Goal: Task Accomplishment & Management: Use online tool/utility

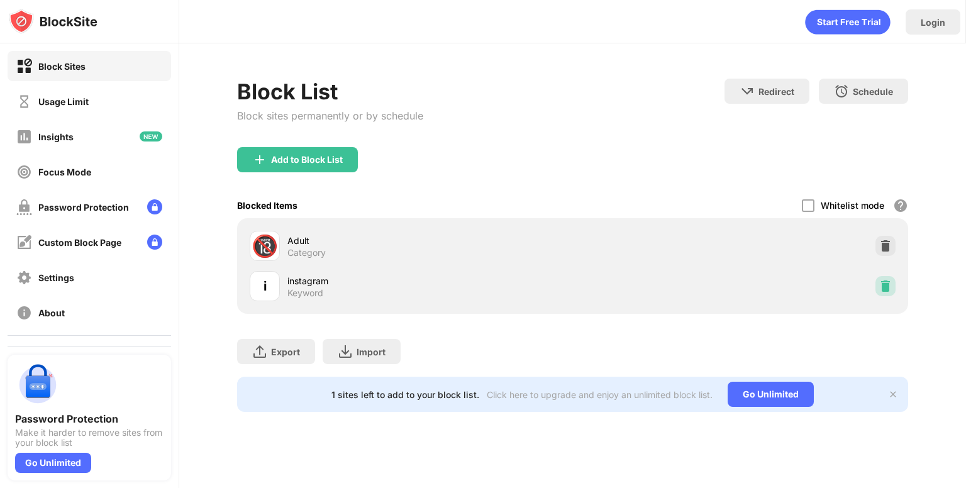
click at [888, 280] on img at bounding box center [885, 286] width 13 height 13
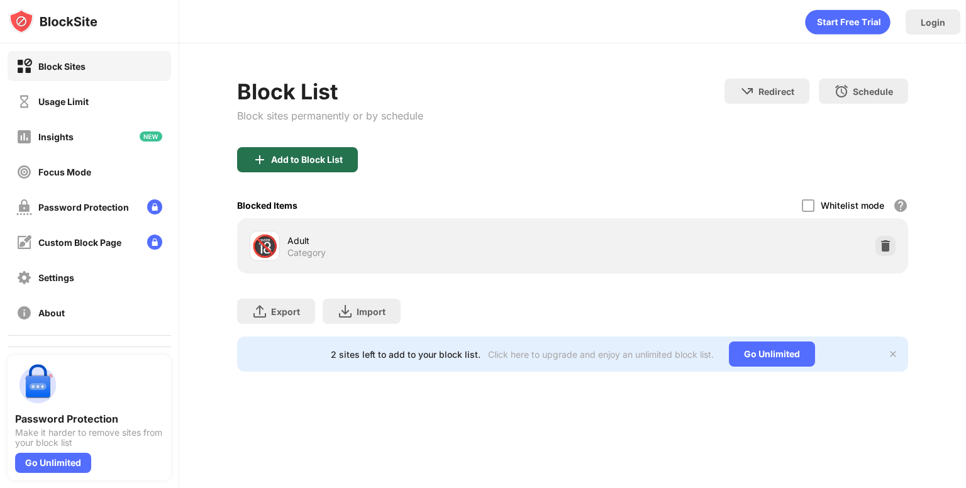
click at [347, 167] on div "Add to Block List" at bounding box center [297, 159] width 121 height 25
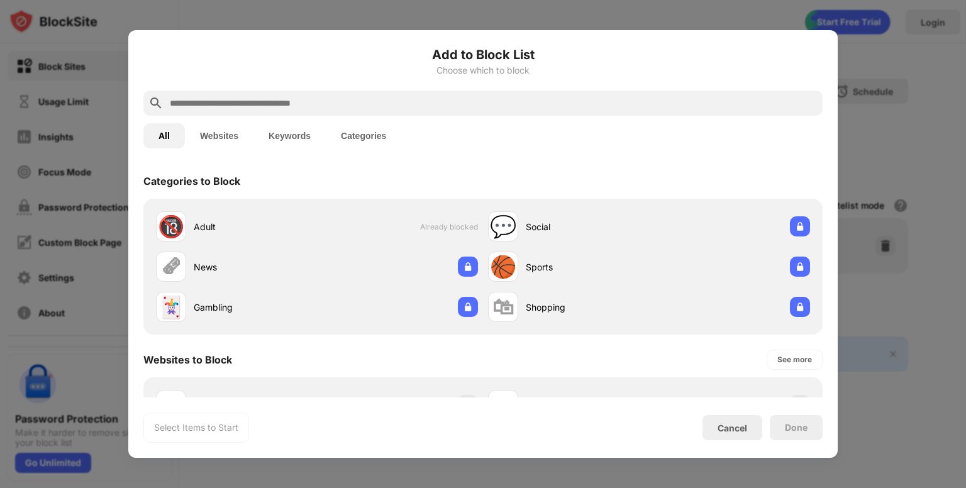
click at [305, 129] on button "Keywords" at bounding box center [289, 135] width 72 height 25
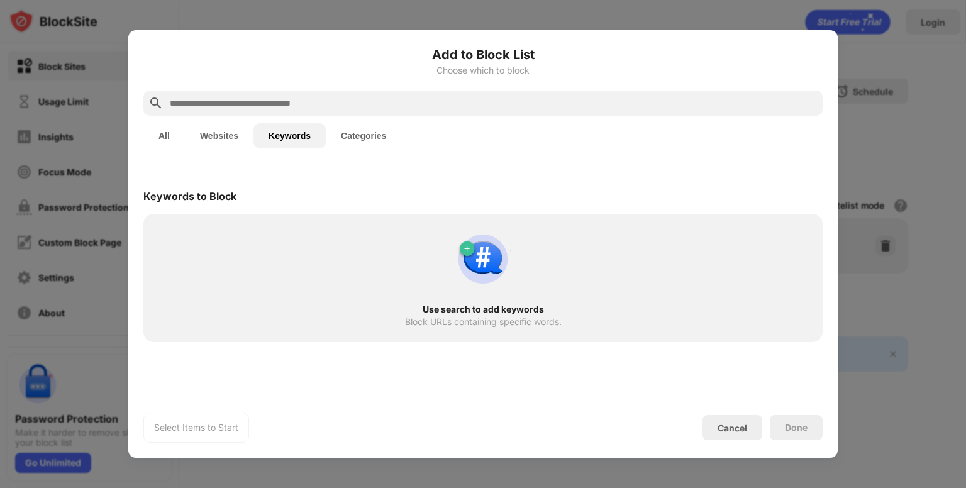
click at [384, 101] on input "text" at bounding box center [492, 103] width 649 height 15
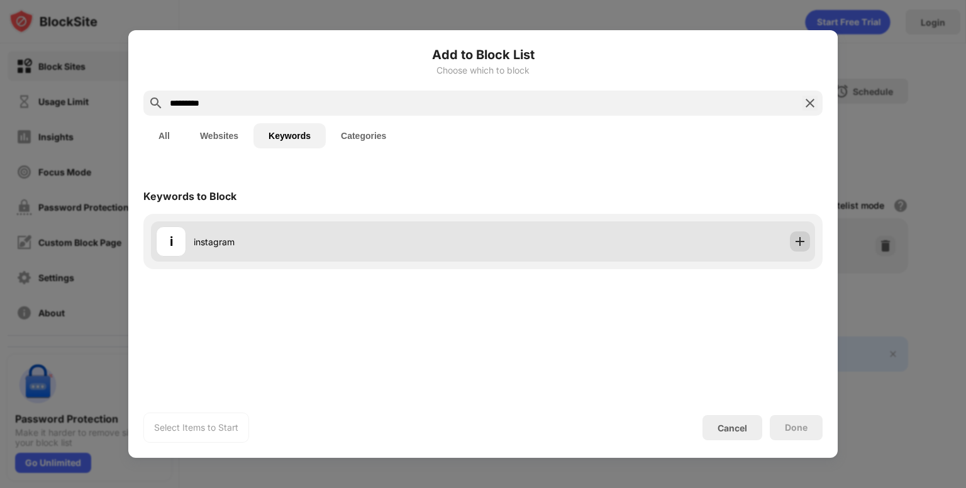
type input "*********"
click at [794, 250] on div at bounding box center [800, 241] width 20 height 20
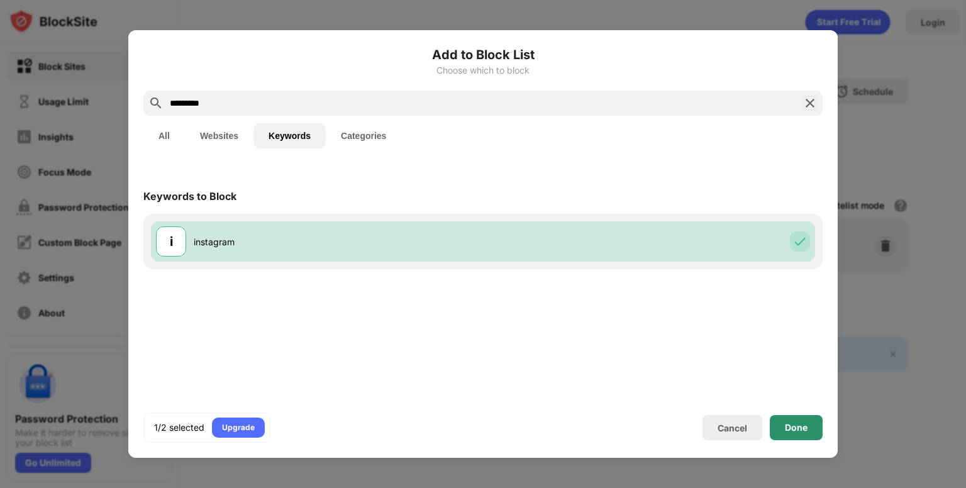
click at [790, 433] on div "Done" at bounding box center [796, 427] width 53 height 25
